Goal: Complete application form

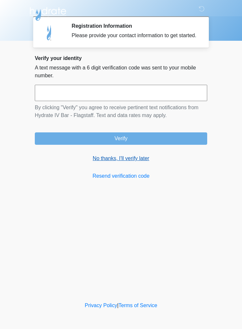
click at [125, 162] on link "No thanks, I'll verify later" at bounding box center [121, 158] width 173 height 8
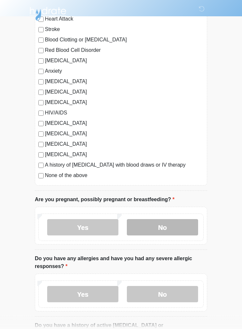
click at [171, 231] on label "No" at bounding box center [162, 227] width 71 height 16
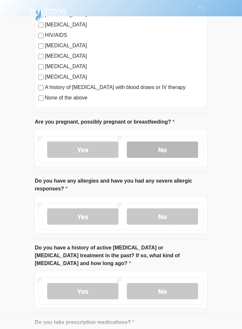
scroll to position [184, 0]
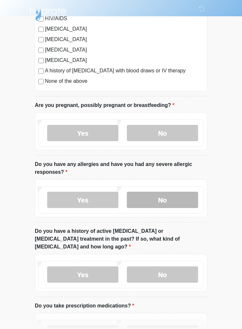
click at [175, 204] on label "No" at bounding box center [162, 200] width 71 height 16
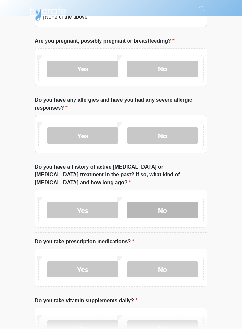
click at [172, 203] on label "No" at bounding box center [162, 210] width 71 height 16
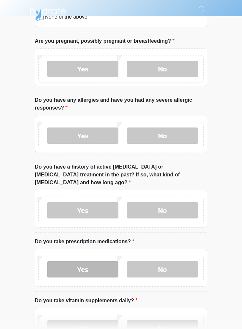
click at [84, 264] on label "Yes" at bounding box center [82, 269] width 71 height 16
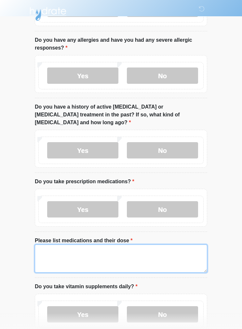
click at [138, 250] on textarea "Please list medications and their dose" at bounding box center [121, 258] width 173 height 28
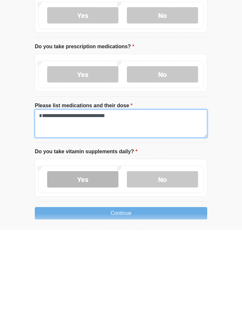
type textarea "**********"
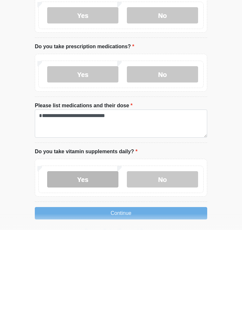
click at [82, 270] on label "Yes" at bounding box center [82, 278] width 71 height 16
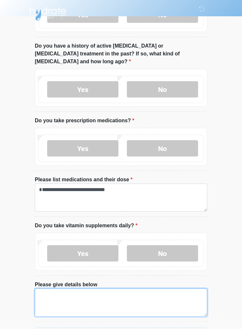
click at [103, 290] on textarea "Please give details below" at bounding box center [121, 303] width 173 height 28
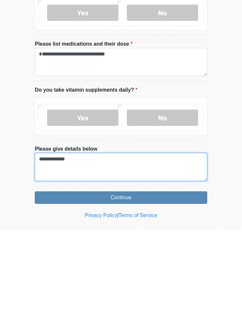
type textarea "**********"
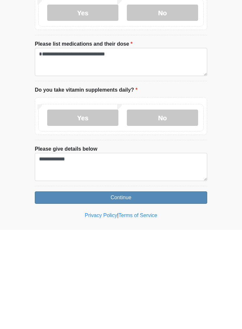
click at [153, 290] on button "Continue" at bounding box center [121, 296] width 173 height 12
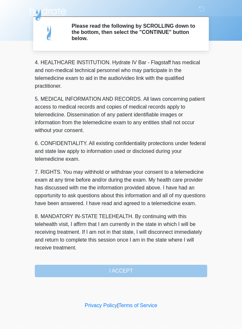
scroll to position [187, 0]
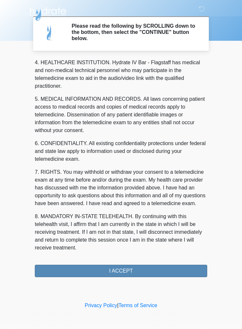
click at [125, 269] on button "I ACCEPT" at bounding box center [121, 271] width 173 height 12
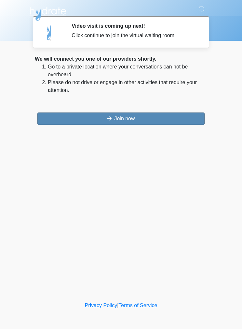
click at [166, 122] on button "Join now" at bounding box center [120, 118] width 167 height 12
